Goal: Task Accomplishment & Management: Complete application form

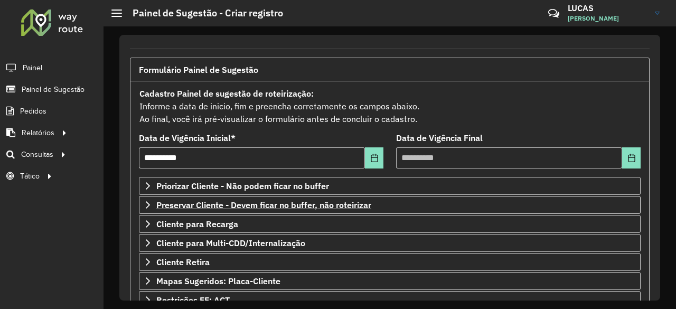
scroll to position [53, 0]
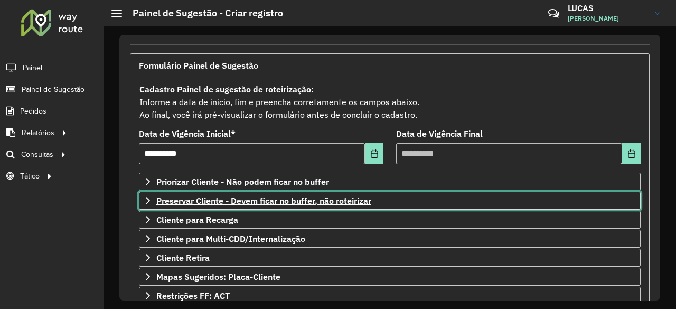
click at [143, 196] on link "Preservar Cliente - Devem ficar no buffer, não roteirizar" at bounding box center [390, 201] width 502 height 18
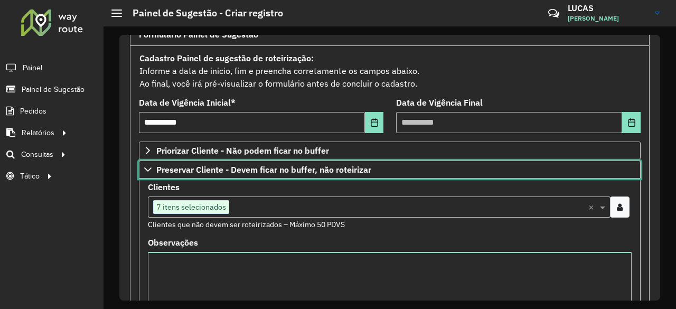
scroll to position [106, 0]
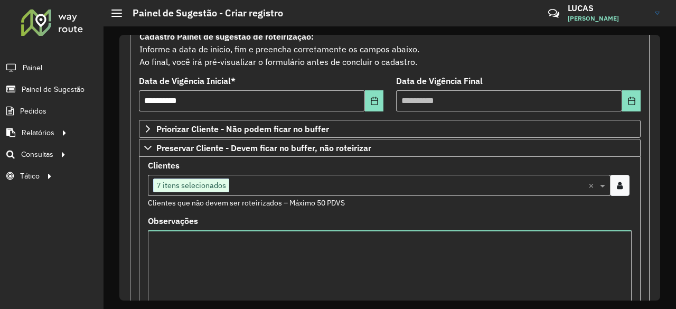
click at [327, 188] on input "text" at bounding box center [408, 186] width 359 height 13
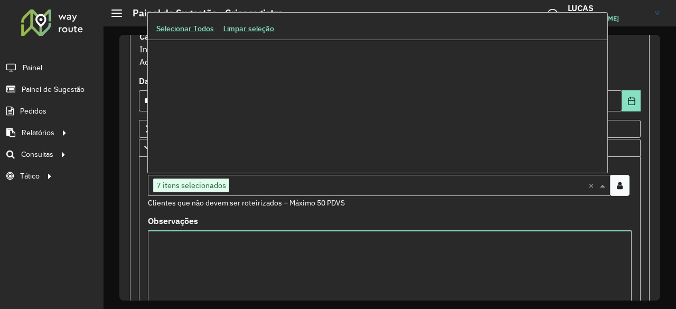
scroll to position [451099, 0]
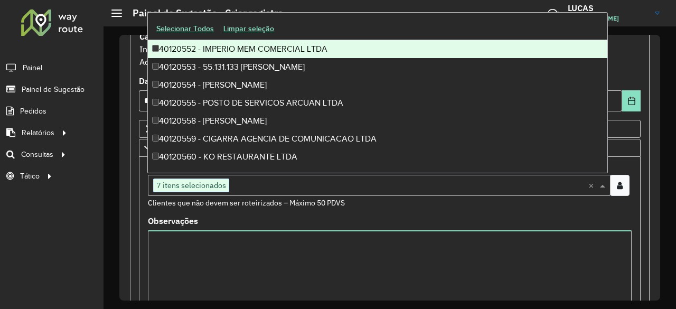
click at [217, 186] on span "7 itens selecionados" at bounding box center [191, 185] width 75 height 13
click at [622, 184] on div at bounding box center [620, 185] width 20 height 21
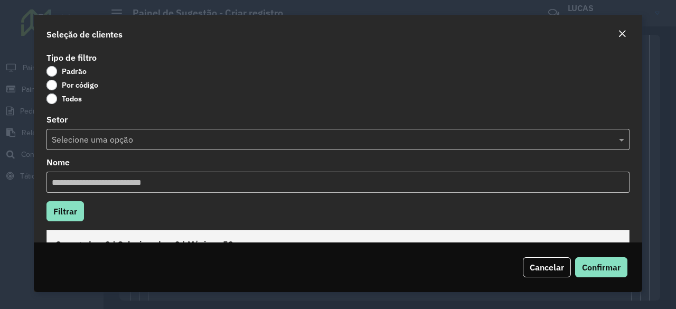
click at [57, 102] on label "Todos" at bounding box center [63, 98] width 35 height 11
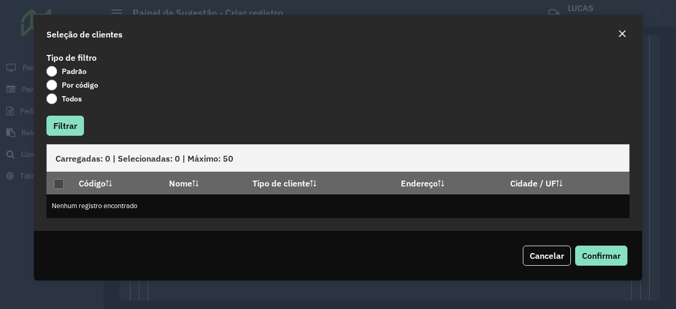
click at [57, 84] on label "Por código" at bounding box center [72, 85] width 52 height 11
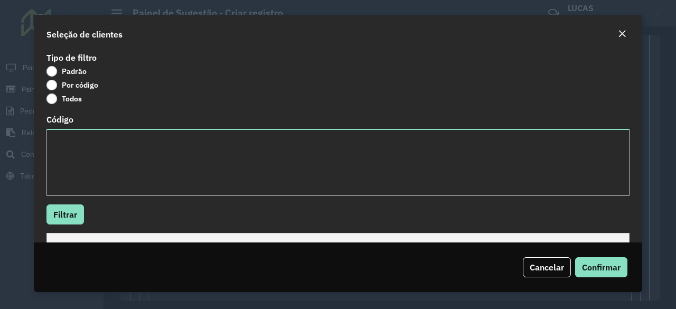
click at [52, 67] on label "Padrão" at bounding box center [66, 71] width 40 height 11
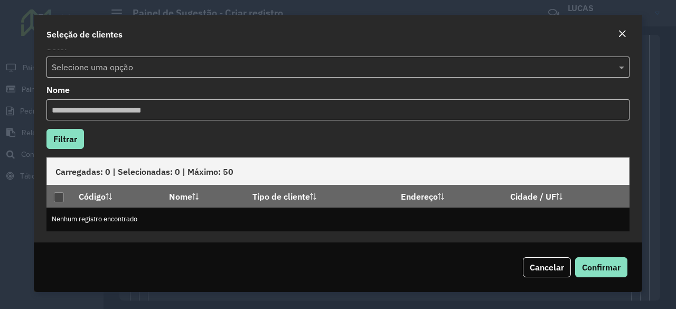
scroll to position [73, 0]
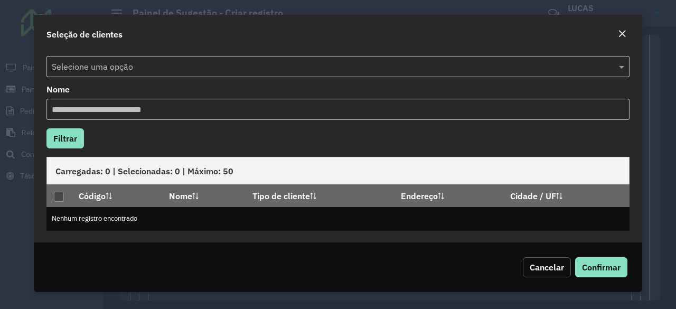
click at [548, 266] on span "Cancelar" at bounding box center [547, 267] width 34 height 11
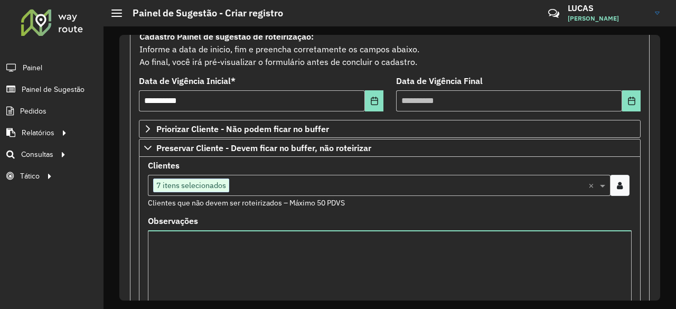
click at [168, 179] on span "7 itens selecionados" at bounding box center [191, 185] width 75 height 13
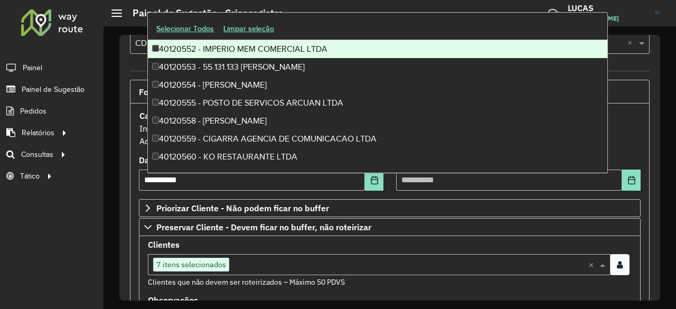
scroll to position [0, 0]
